Goal: Book appointment/travel/reservation

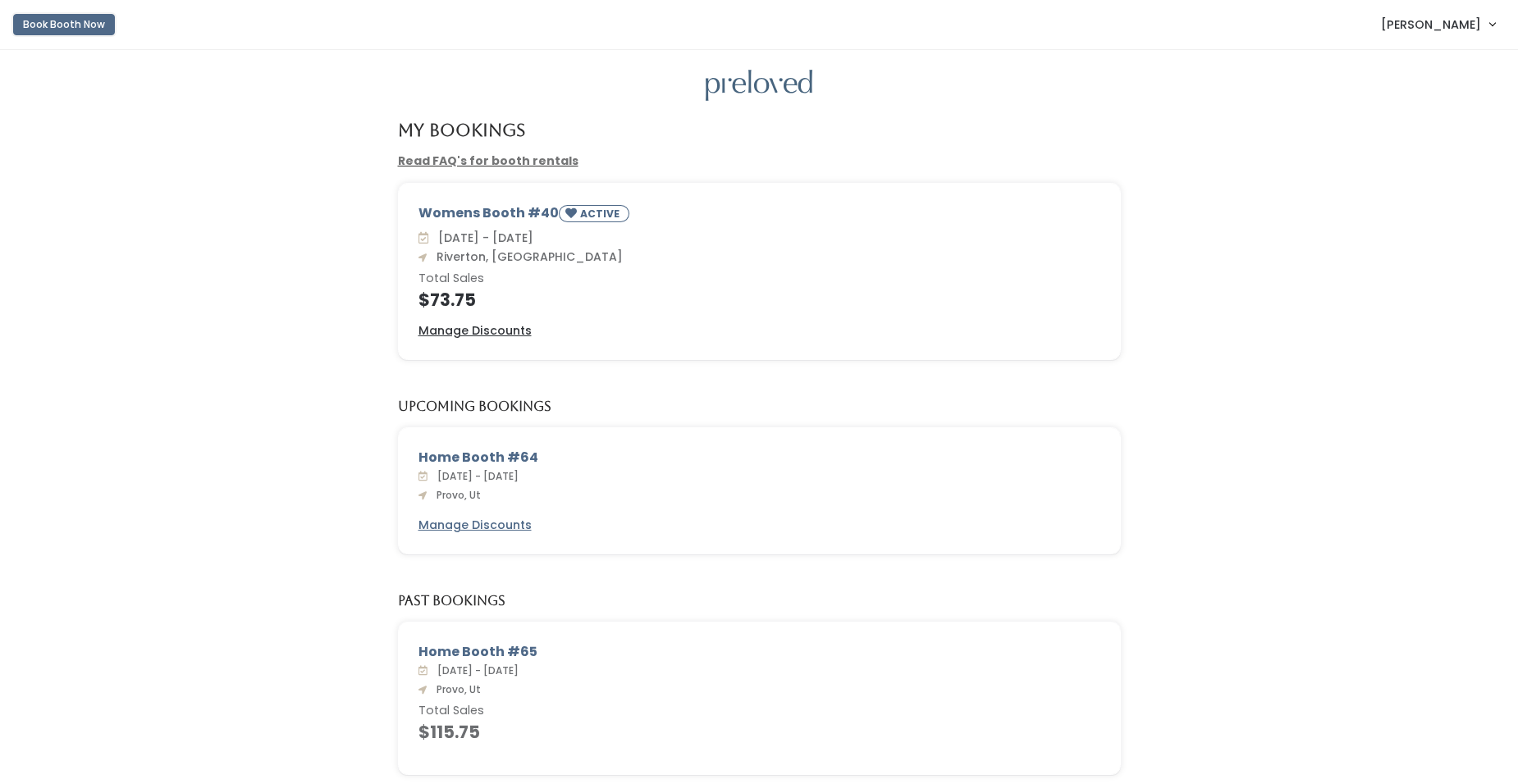
click at [39, 18] on button "Book Booth Now" at bounding box center [64, 24] width 102 height 21
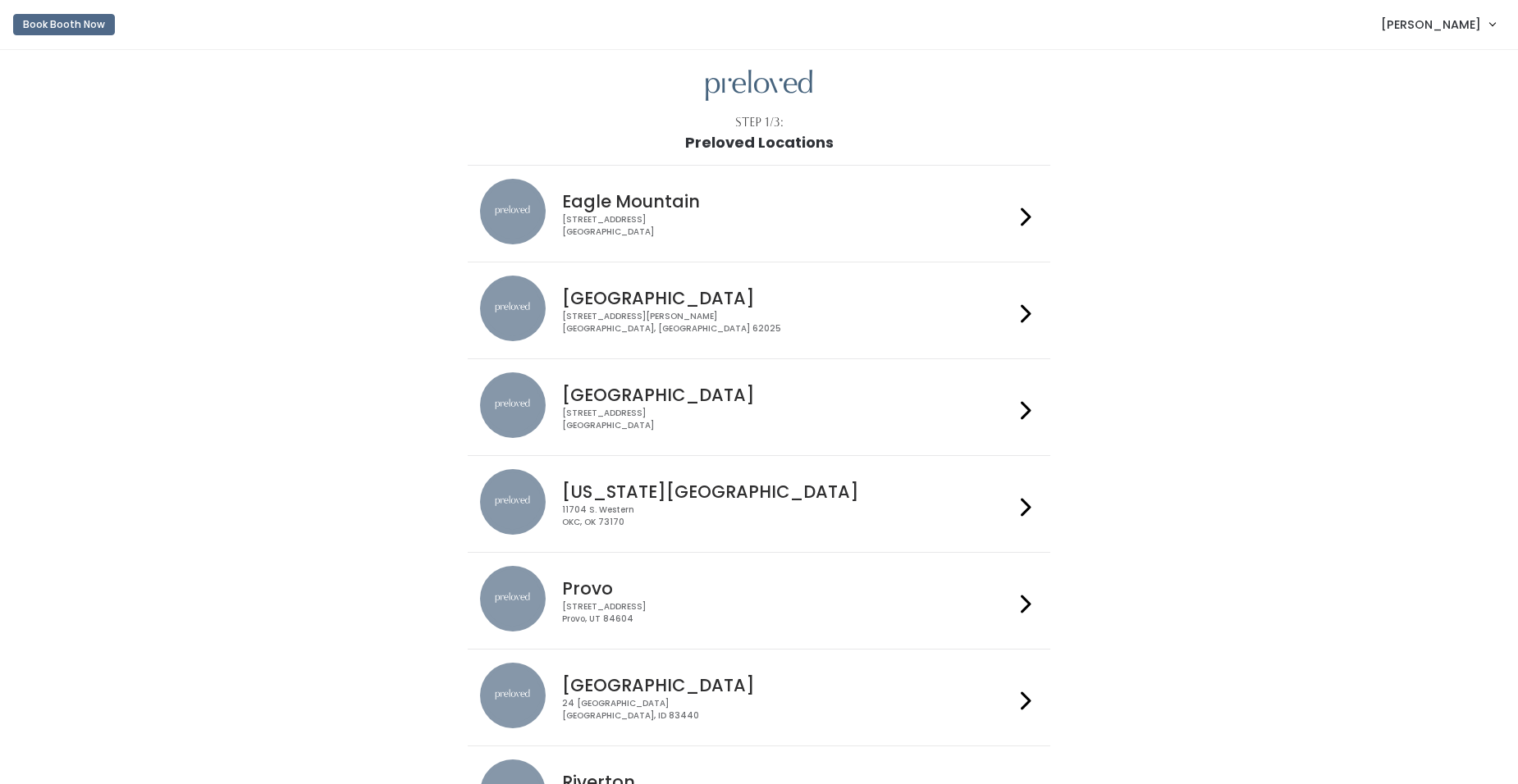
click at [613, 599] on div "Provo 230 W Cougar Blvd Provo, UT 84604" at bounding box center [784, 596] width 458 height 59
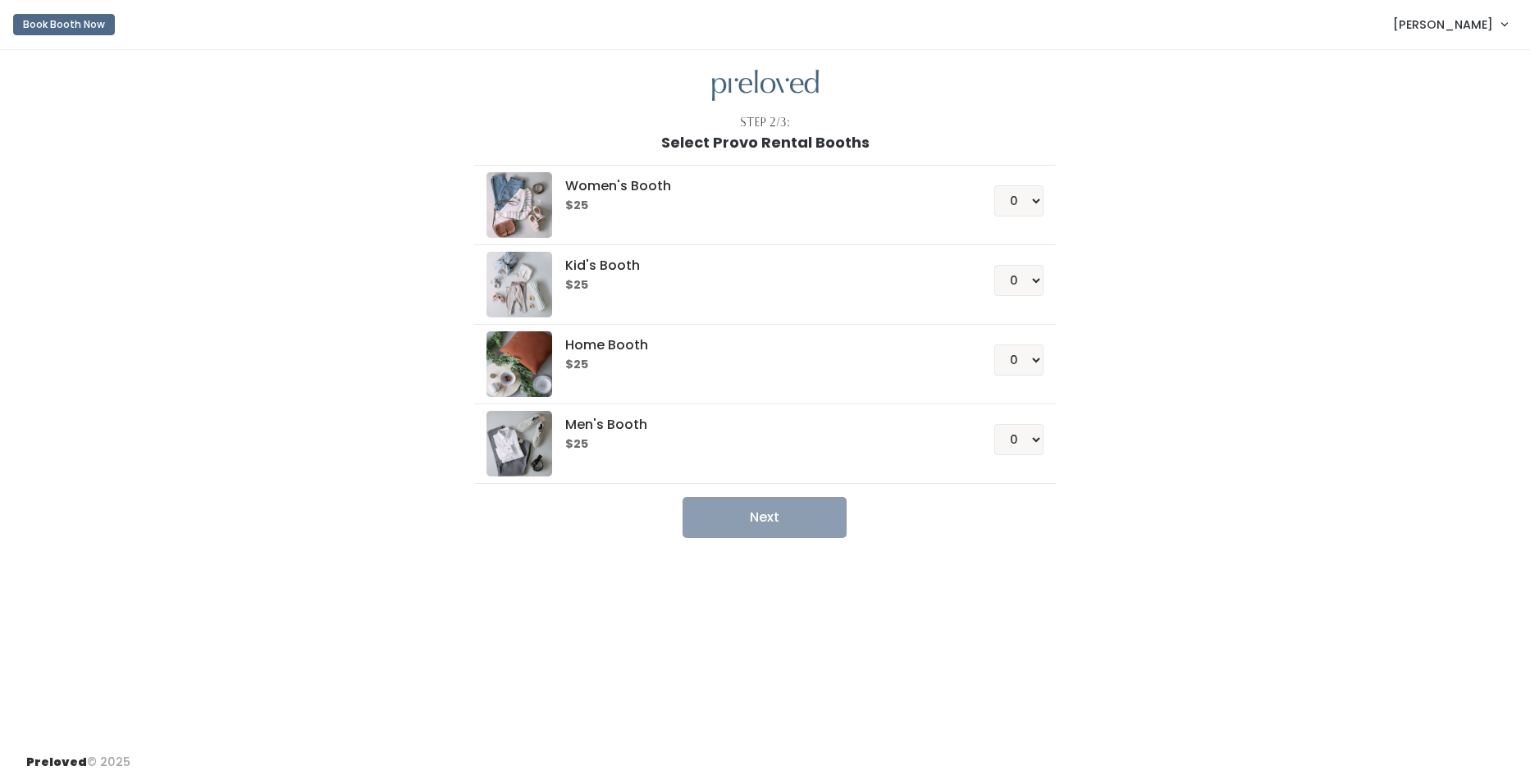
click at [729, 191] on h5 "Women's Booth" at bounding box center [760, 186] width 390 height 14
click at [1029, 208] on select "0 1 2 3 4" at bounding box center [1019, 201] width 49 height 31
select select "1"
click at [994, 186] on select "0 1 2 3 4" at bounding box center [1019, 201] width 49 height 31
click at [798, 519] on button "Next" at bounding box center [765, 518] width 164 height 41
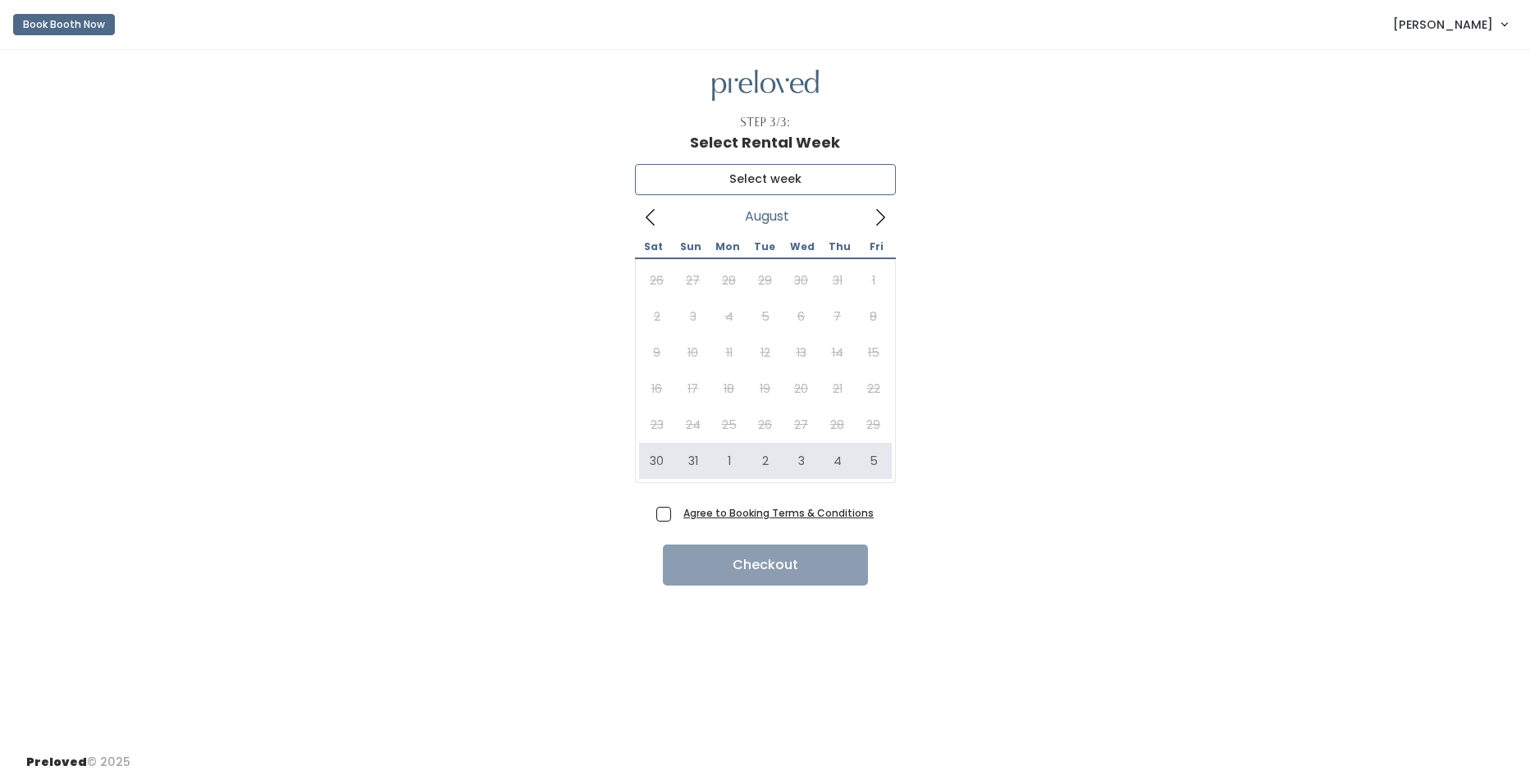
type input "August 30 to September 5"
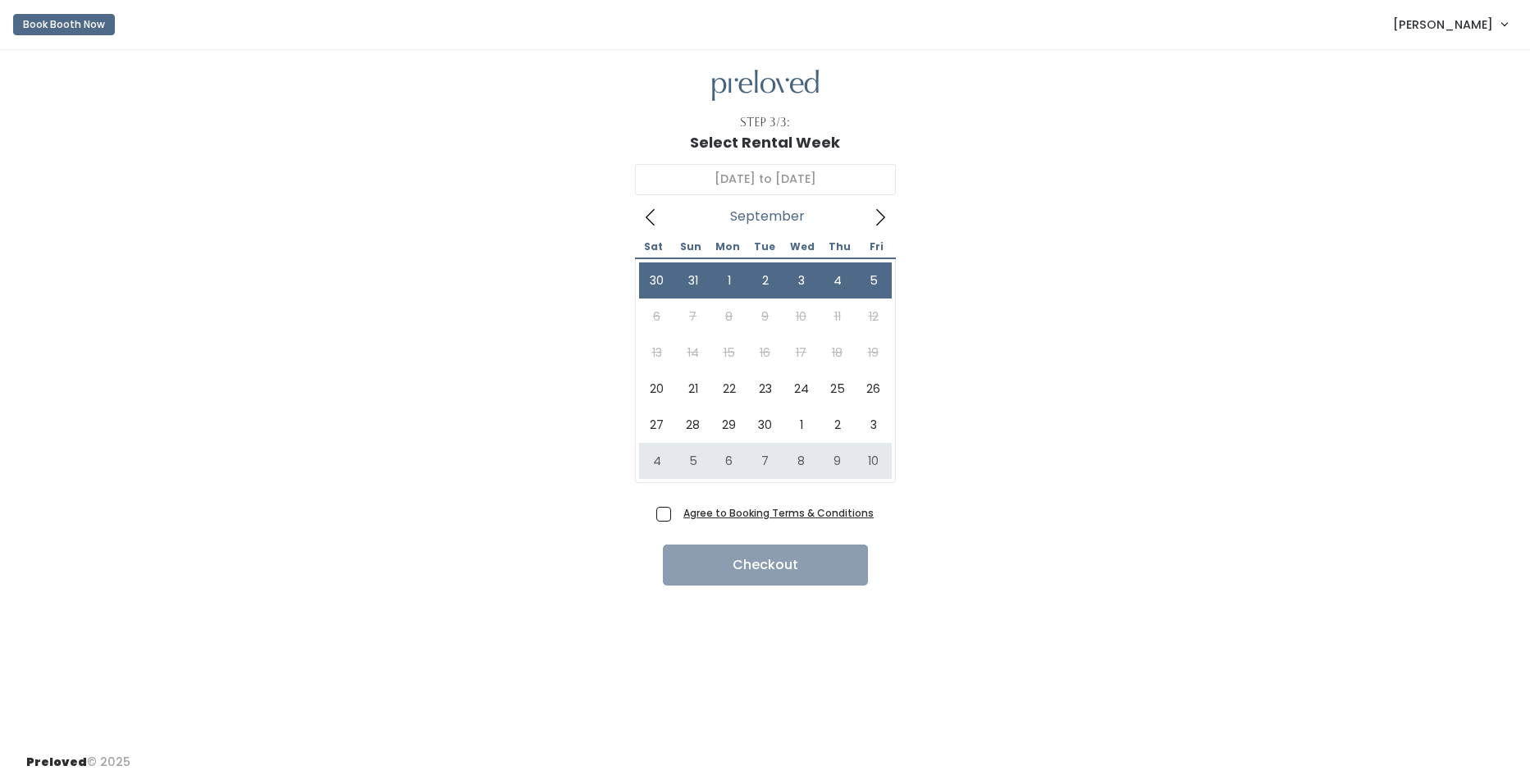
click at [677, 520] on span "Agree to Booking Terms & Conditions" at bounding box center [776, 512] width 197 height 16
click at [677, 515] on input "Agree to Booking Terms & Conditions" at bounding box center [682, 509] width 11 height 11
checkbox input "true"
click at [737, 580] on button "Checkout" at bounding box center [765, 565] width 205 height 41
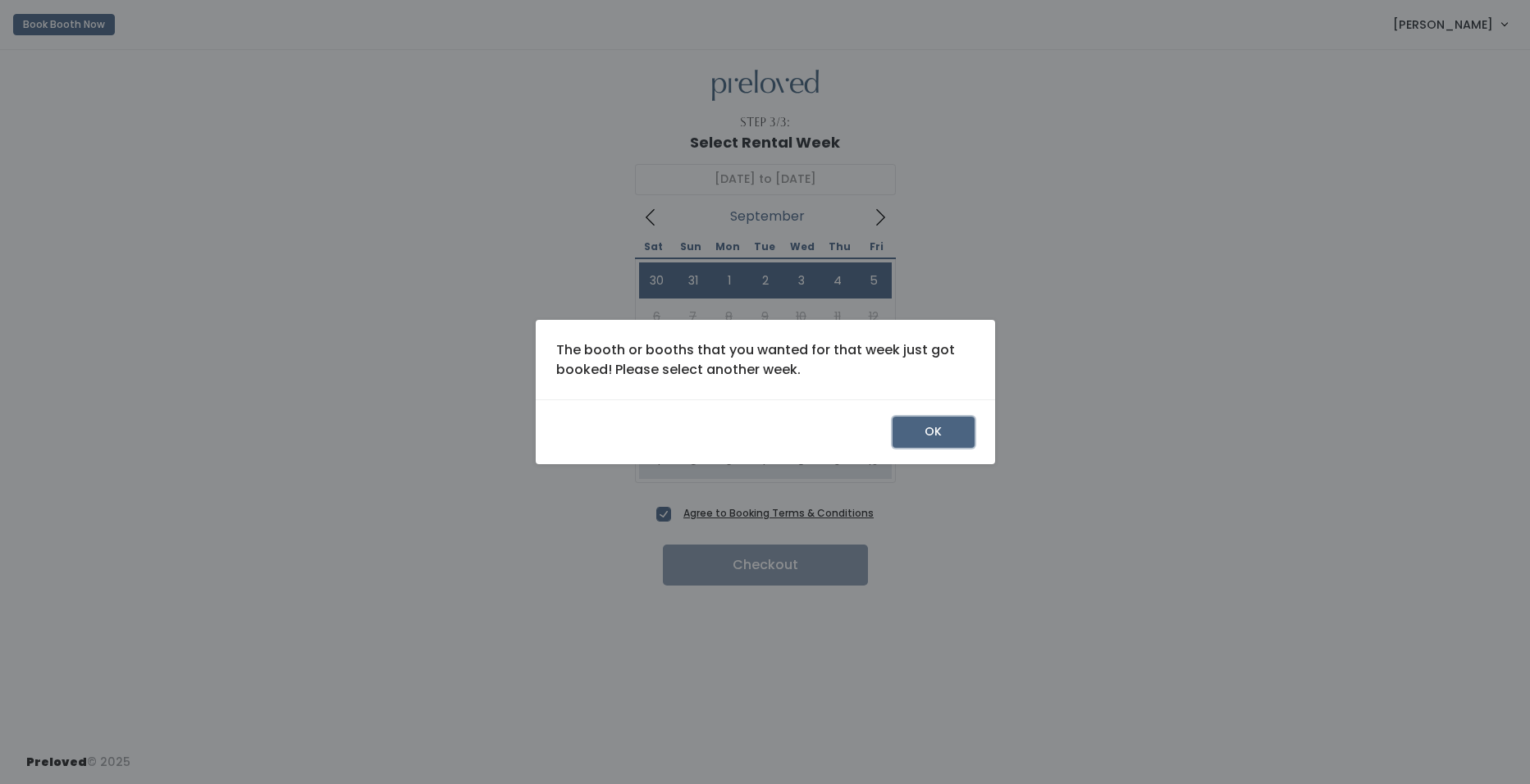
click at [942, 436] on button "OK" at bounding box center [933, 432] width 82 height 31
